Goal: Information Seeking & Learning: Learn about a topic

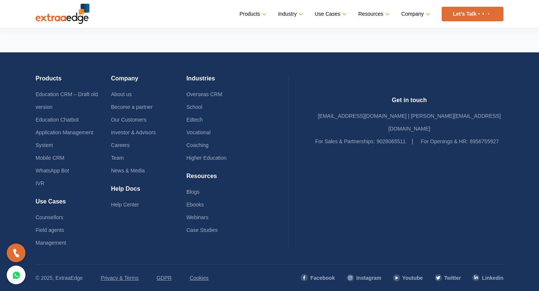
scroll to position [1791, 0]
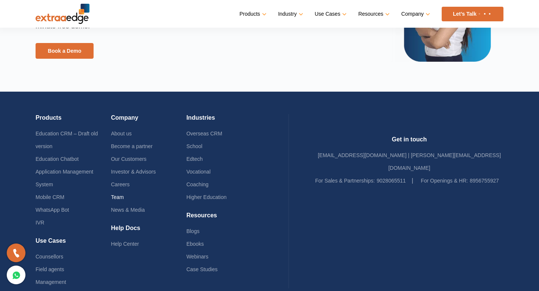
click at [124, 196] on link "Team" at bounding box center [117, 197] width 13 height 6
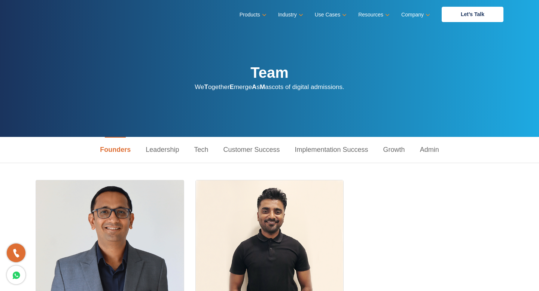
click at [169, 151] on link "Leadership" at bounding box center [162, 150] width 48 height 26
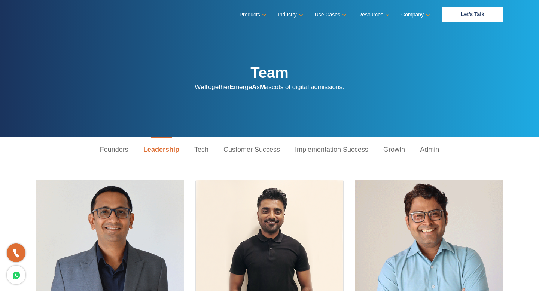
click at [196, 152] on link "Tech" at bounding box center [201, 150] width 29 height 26
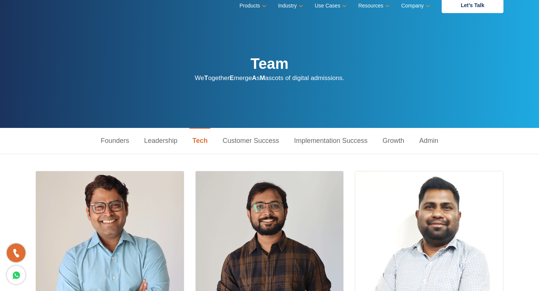
scroll to position [7, 0]
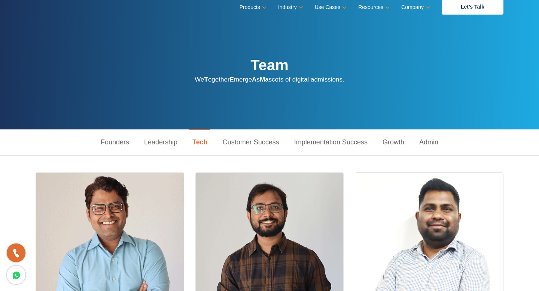
click at [277, 145] on link "Customer Success" at bounding box center [251, 143] width 72 height 26
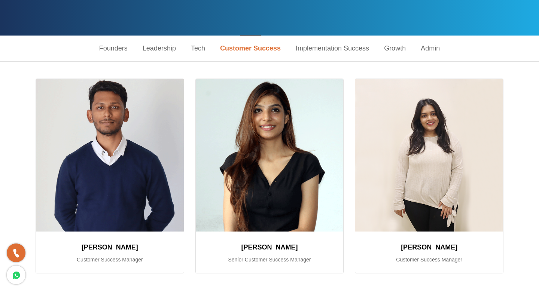
scroll to position [0, 0]
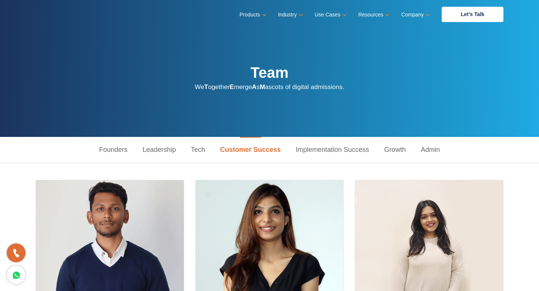
click at [315, 149] on link "Implementation Success" at bounding box center [332, 150] width 88 height 26
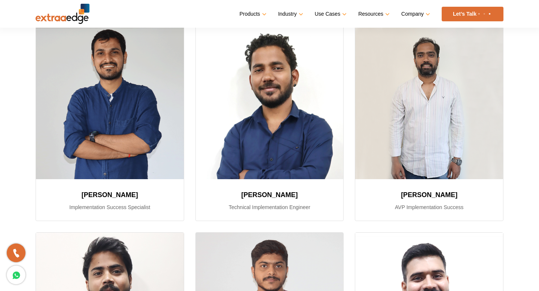
scroll to position [425, 0]
